Goal: Task Accomplishment & Management: Complete application form

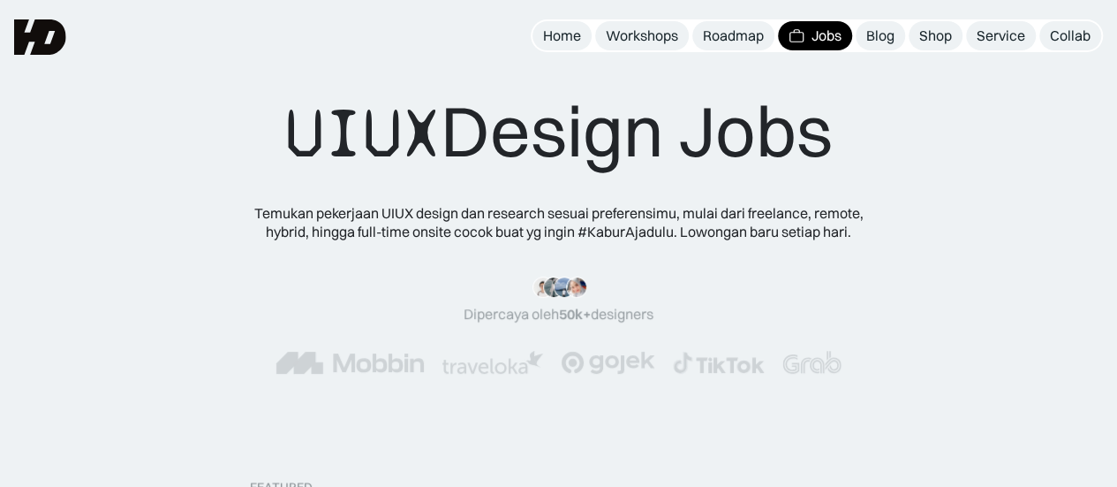
click at [798, 36] on img at bounding box center [797, 35] width 16 height 17
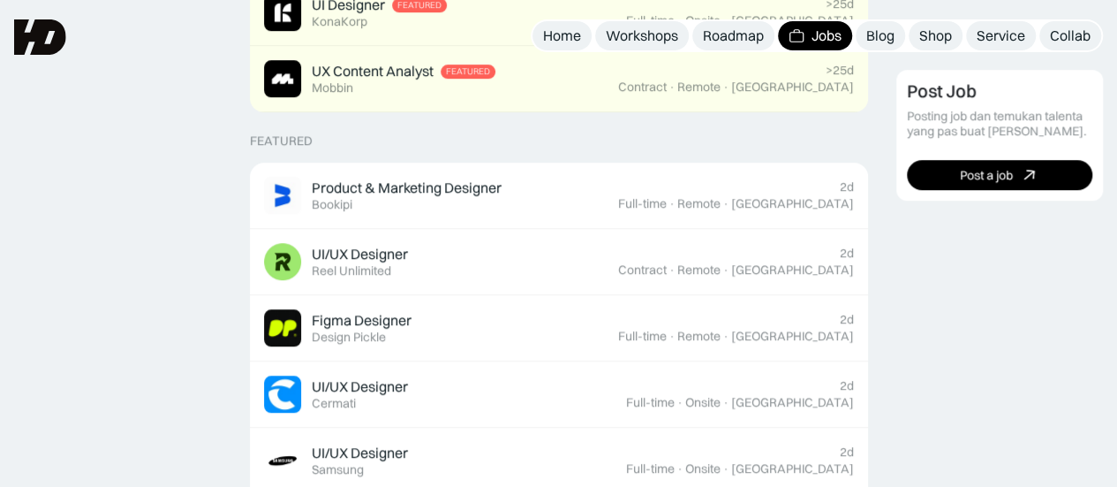
scroll to position [535, 0]
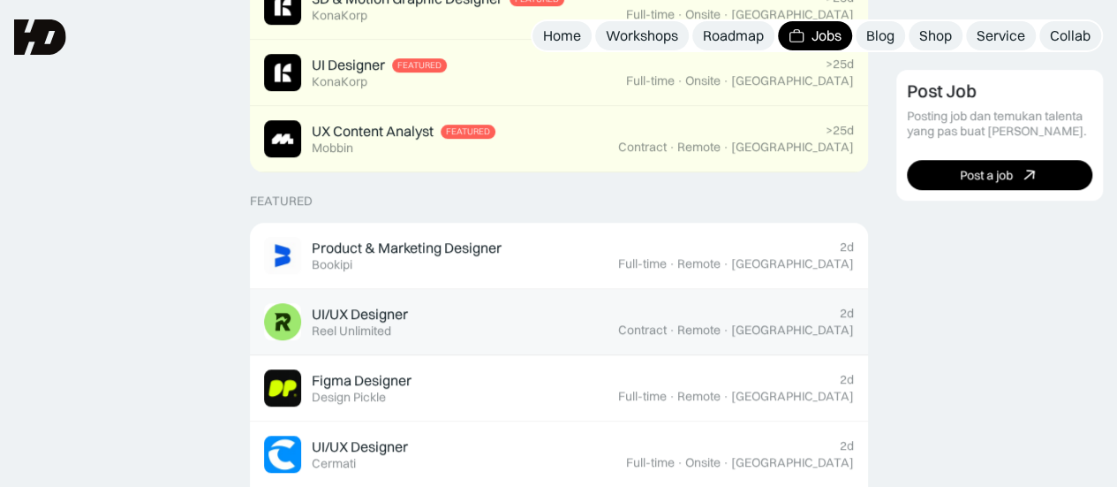
click at [565, 319] on div "UI/UX Designer Featured Reel Unlimited" at bounding box center [441, 321] width 354 height 37
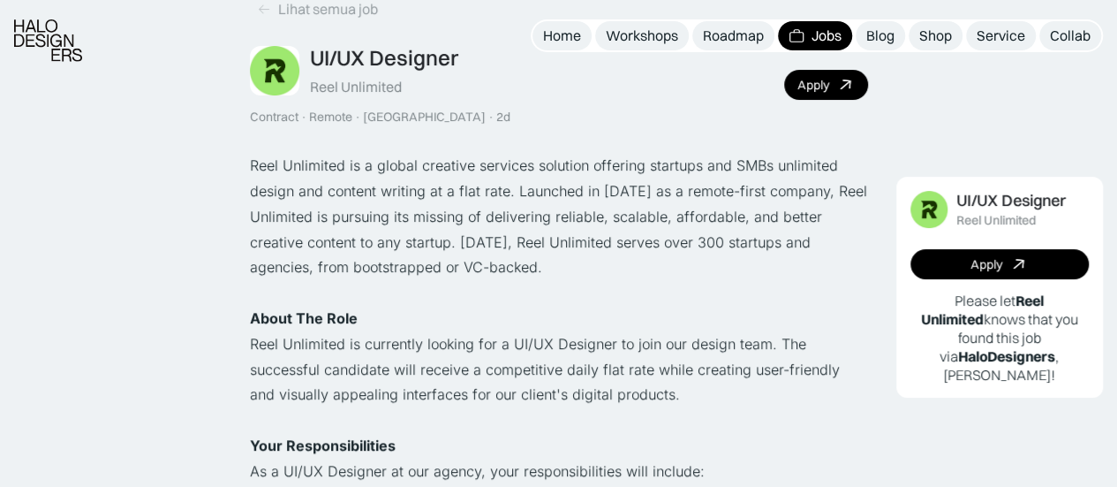
scroll to position [96, 0]
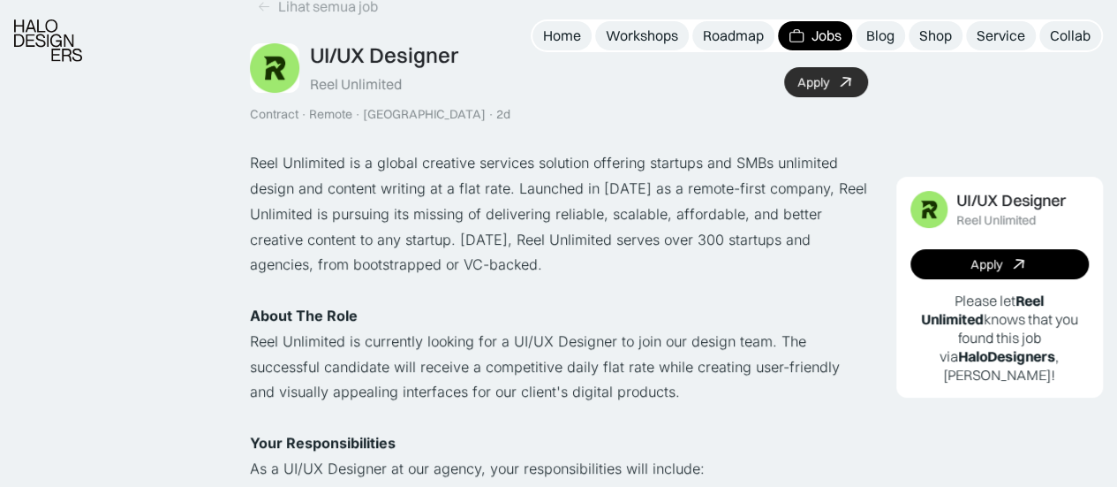
click at [820, 87] on div "Apply" at bounding box center [813, 82] width 32 height 15
